Goal: Task Accomplishment & Management: Manage account settings

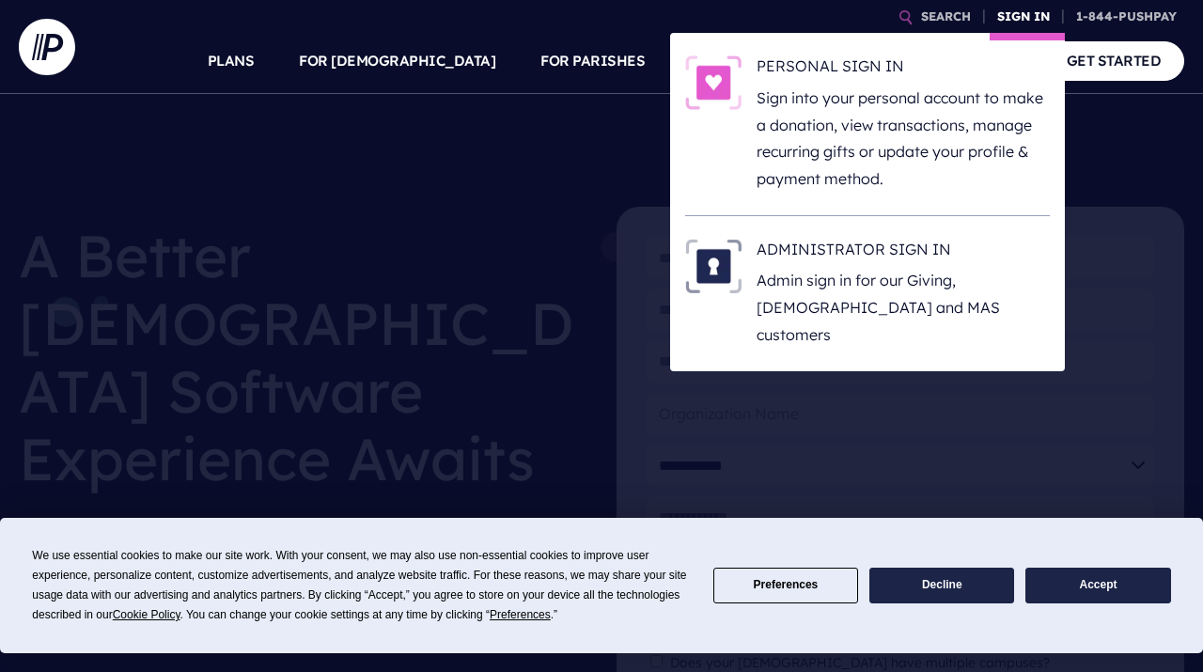
click at [1019, 22] on link "SIGN IN" at bounding box center [1023, 16] width 68 height 33
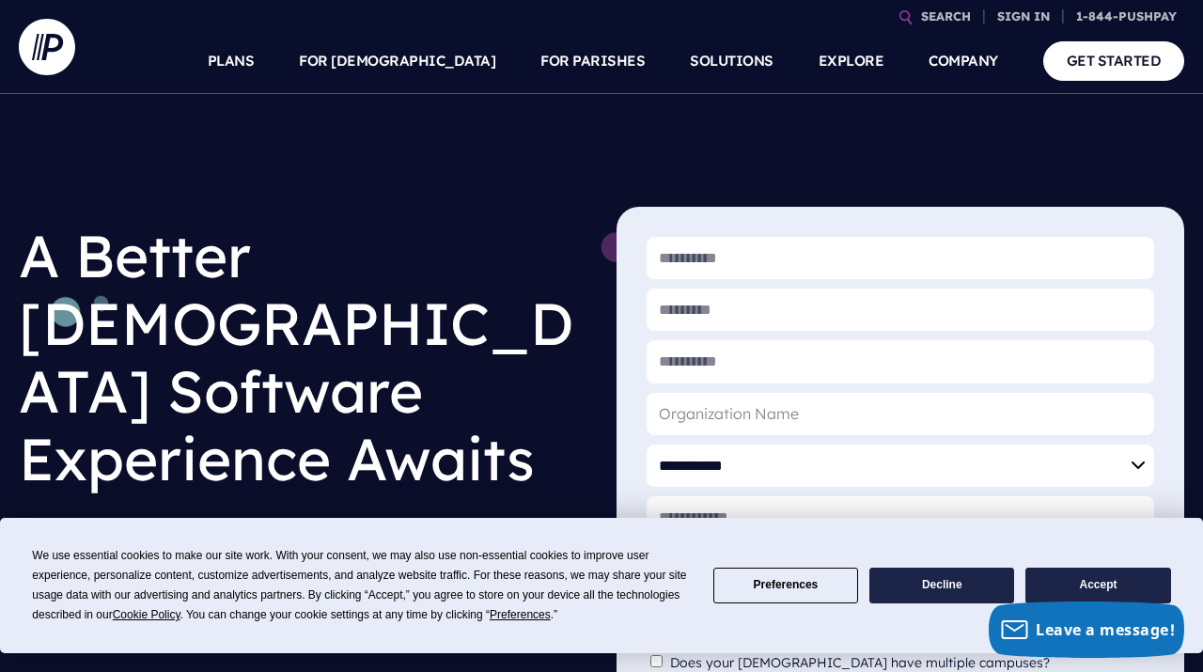
click at [804, 595] on button "Preferences" at bounding box center [785, 586] width 145 height 37
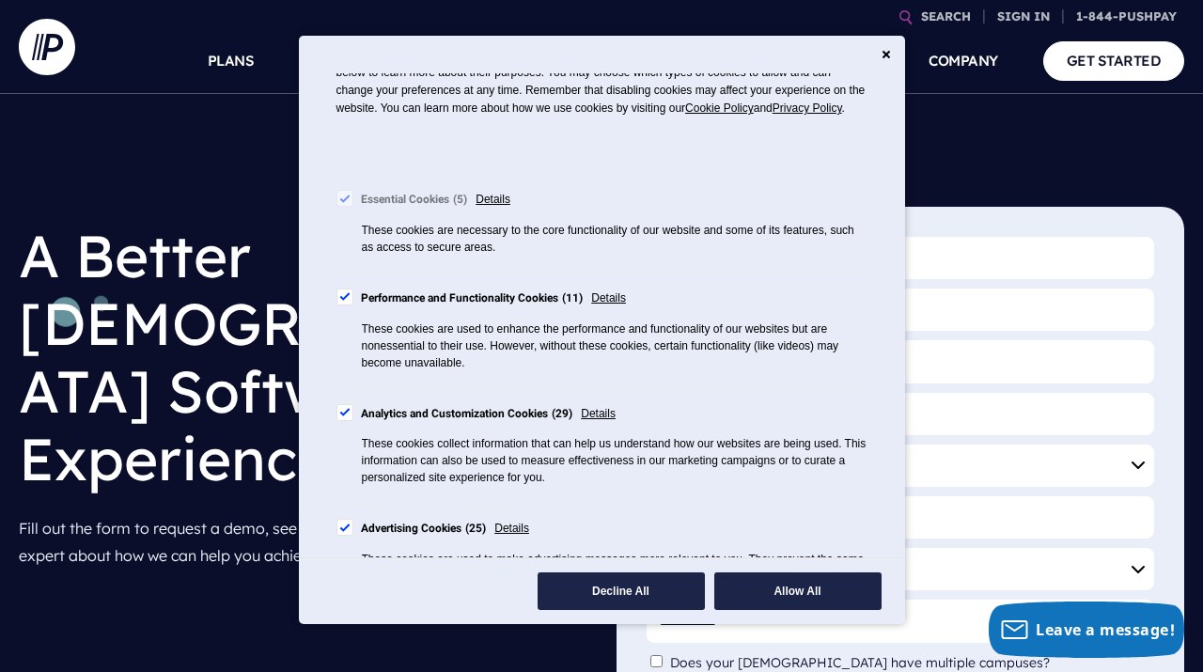
scroll to position [149, 0]
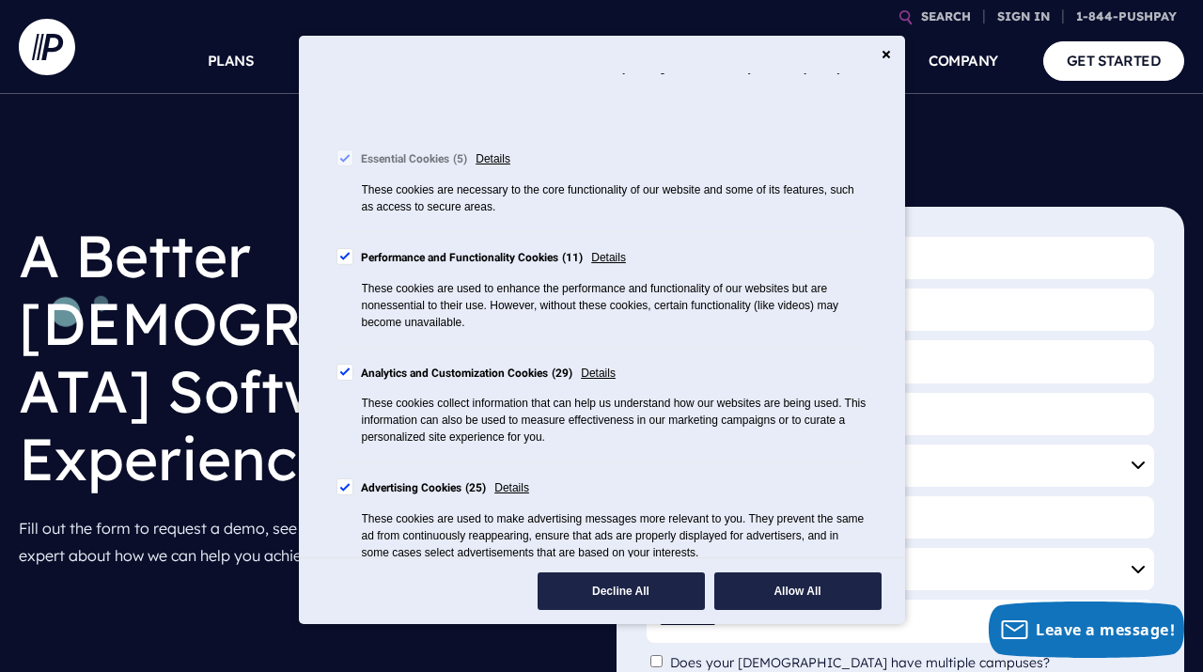
click at [347, 265] on div "Cookie Consent Preferences" at bounding box center [344, 256] width 17 height 17
click at [345, 381] on div "Cookie Consent Preferences" at bounding box center [344, 372] width 17 height 17
click at [344, 495] on div "Cookie Consent Preferences" at bounding box center [344, 486] width 17 height 17
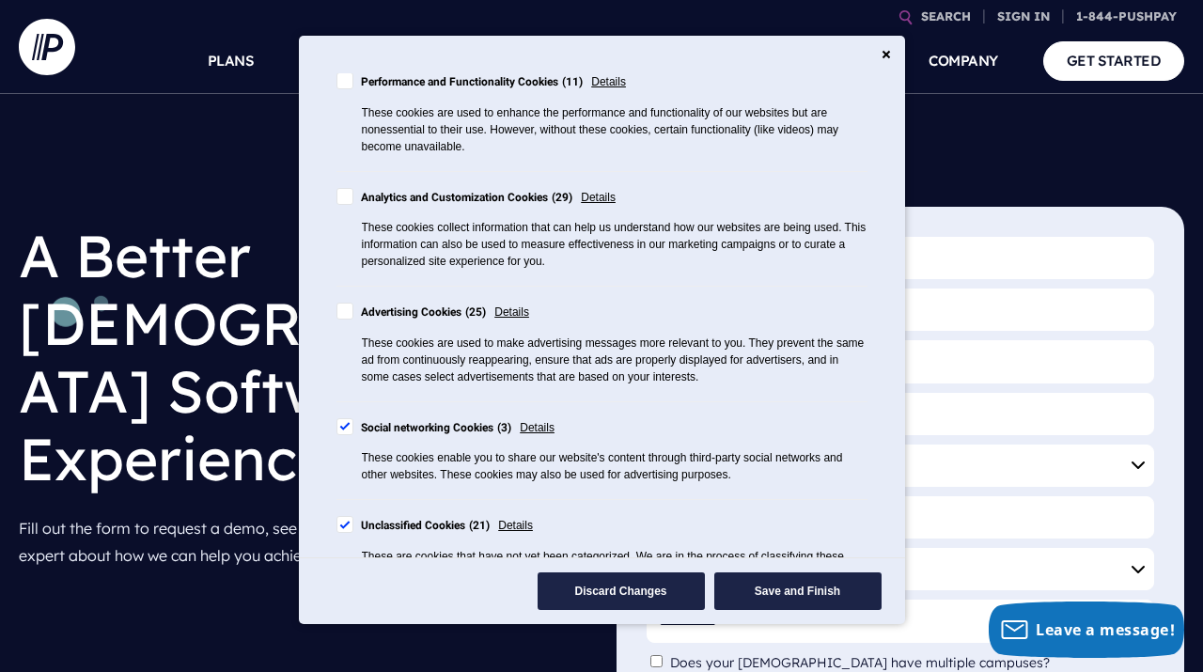
scroll to position [382, 0]
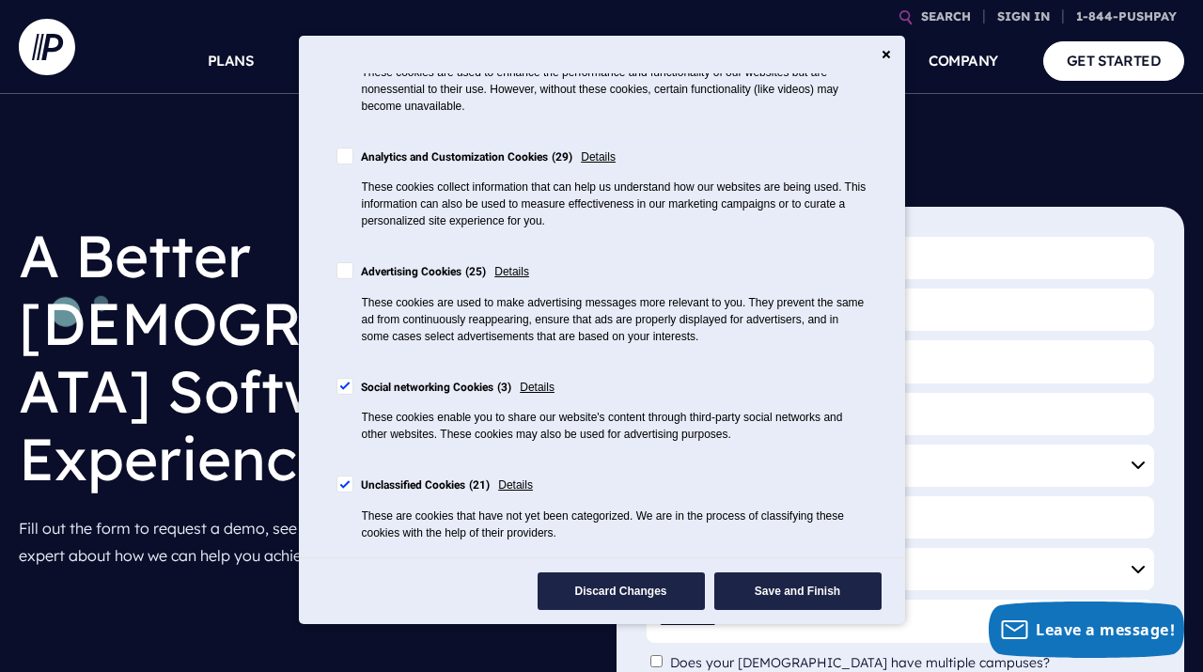
click at [345, 387] on div "Cookie Consent Preferences" at bounding box center [344, 386] width 17 height 17
click at [343, 481] on div "Cookie Consent Preferences" at bounding box center [344, 483] width 17 height 17
click at [794, 591] on button "Save and Finish" at bounding box center [797, 591] width 167 height 38
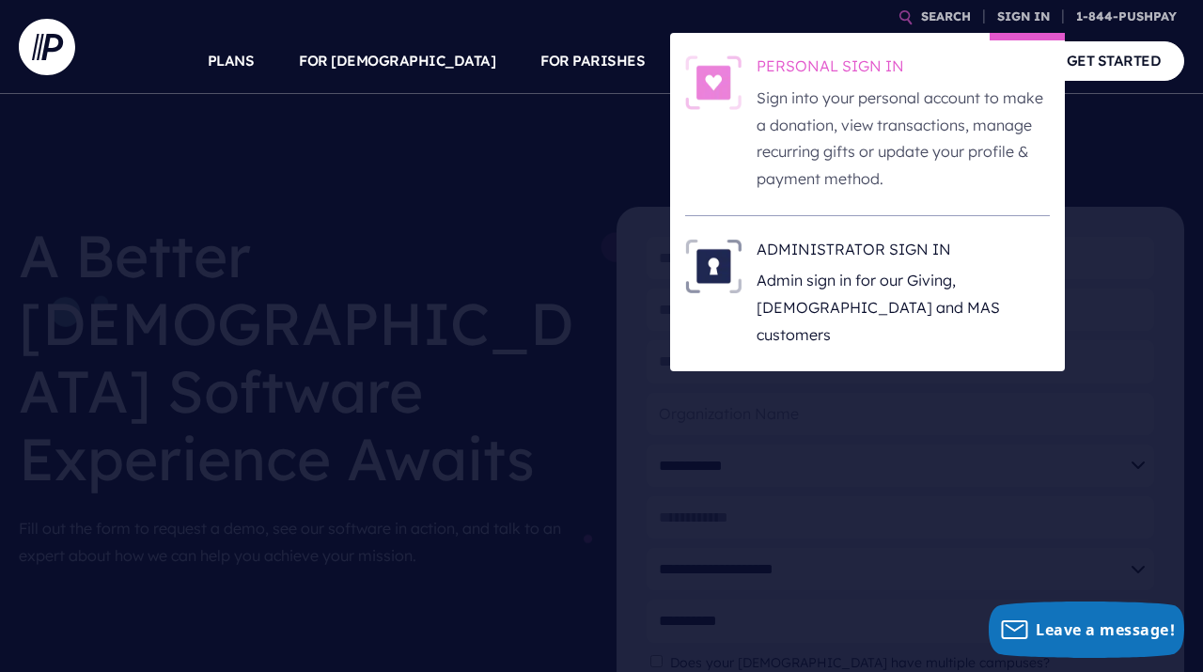
click at [840, 92] on p "Sign into your personal account to make a donation, view transactions, manage r…" at bounding box center [902, 139] width 293 height 108
